Goal: Task Accomplishment & Management: Use online tool/utility

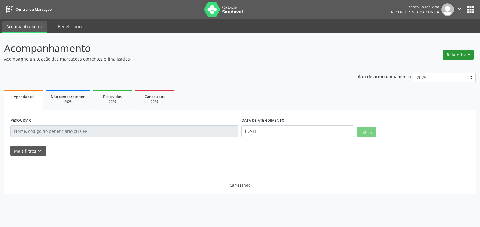
click at [452, 54] on button "Relatórios" at bounding box center [458, 55] width 31 height 10
click at [425, 68] on link "Agendamentos" at bounding box center [442, 68] width 65 height 8
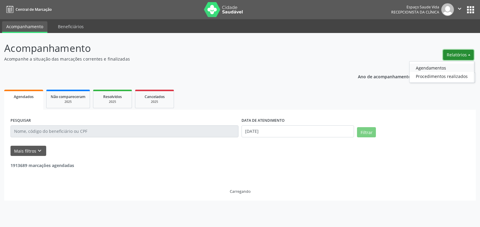
select select "8"
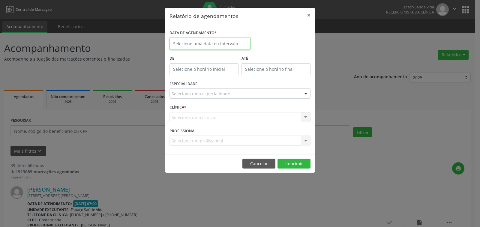
click at [197, 42] on input "text" at bounding box center [210, 44] width 81 height 12
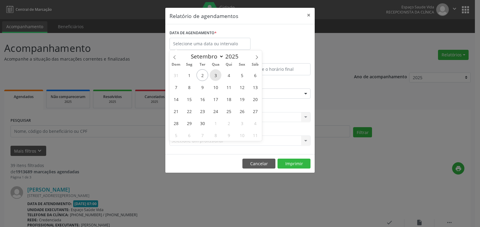
click at [213, 77] on span "3" at bounding box center [216, 75] width 12 height 12
type input "[DATE]"
click at [213, 77] on span "3" at bounding box center [216, 75] width 12 height 12
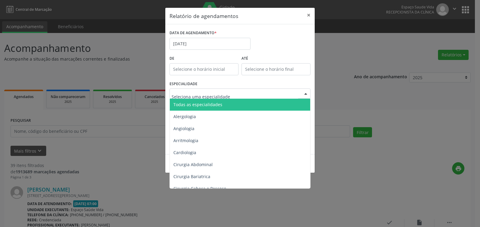
click at [197, 105] on span "Todas as especialidades" at bounding box center [197, 105] width 49 height 6
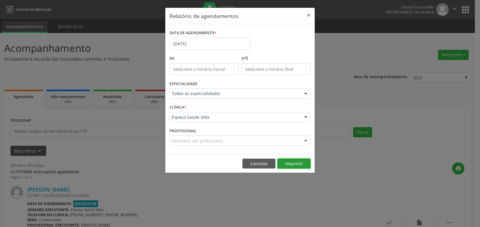
click at [296, 164] on button "Imprimir" at bounding box center [294, 164] width 33 height 10
